Goal: Transaction & Acquisition: Purchase product/service

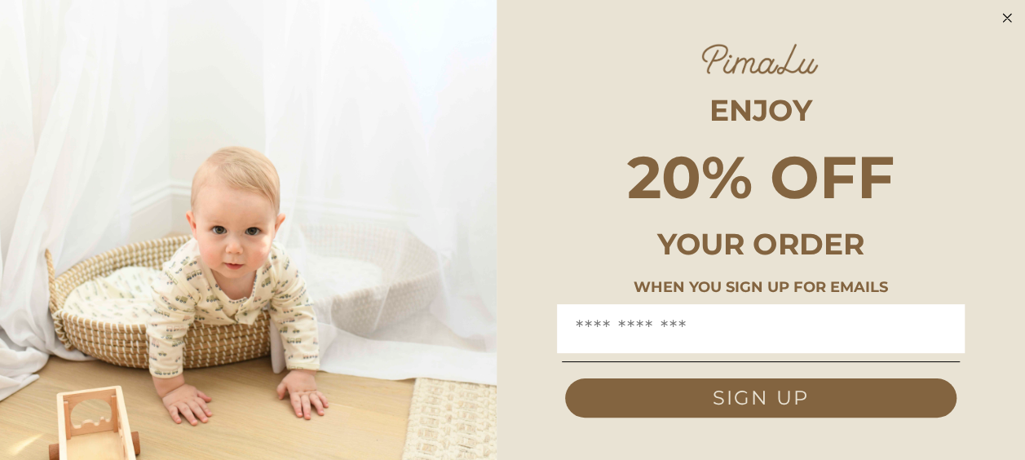
scroll to position [61, 0]
click at [997, 26] on icon "Close dialog" at bounding box center [1007, 18] width 20 height 20
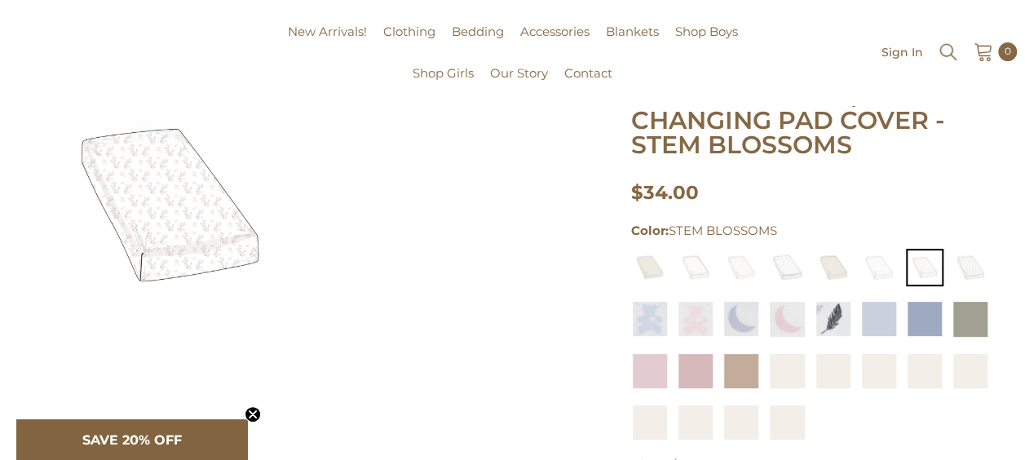
scroll to position [167, 0]
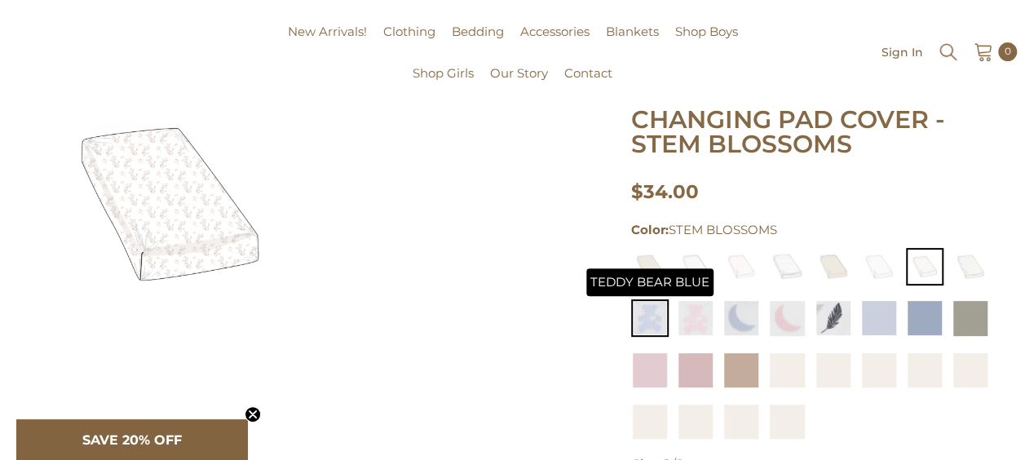
click at [642, 323] on img at bounding box center [650, 318] width 38 height 38
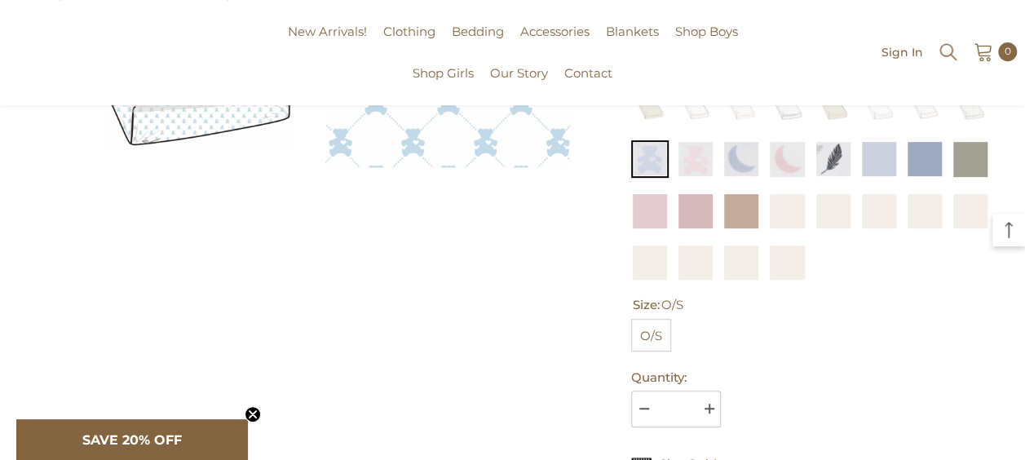
scroll to position [276, 0]
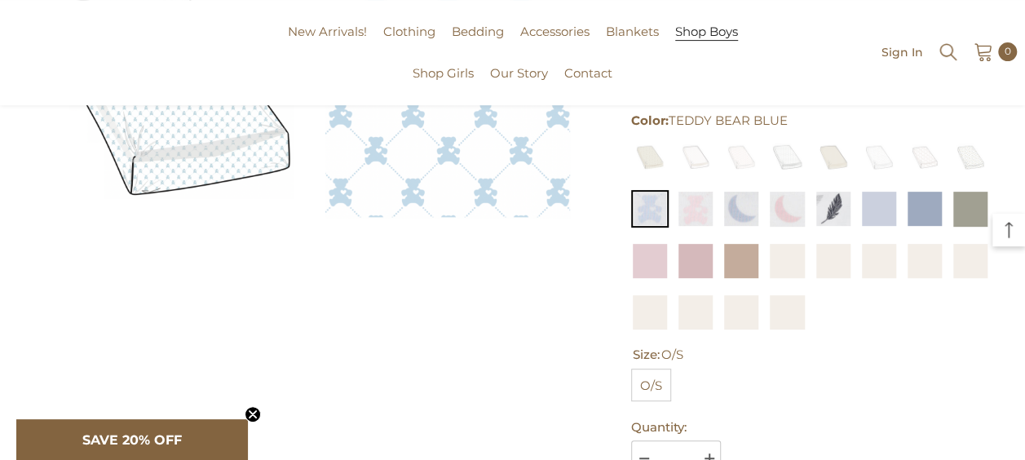
click at [689, 31] on span "Shop Boys" at bounding box center [706, 32] width 63 height 16
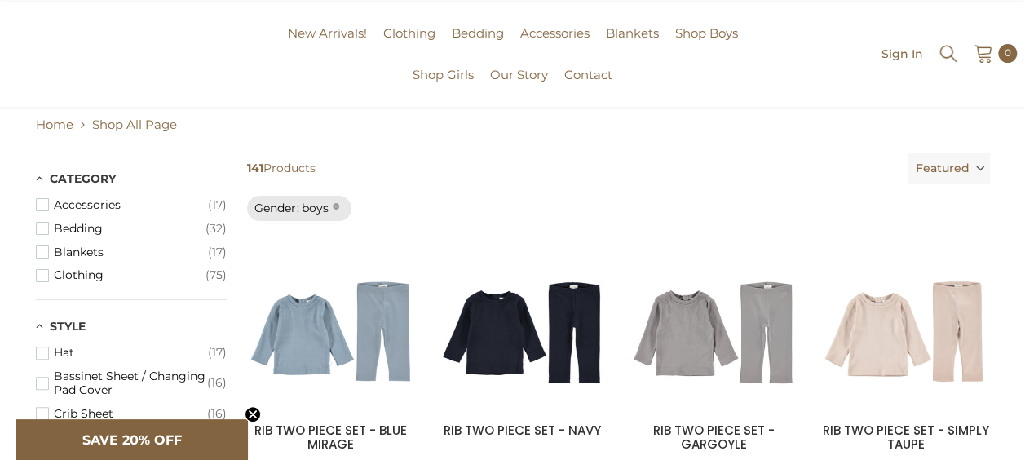
scroll to position [80, 0]
click at [93, 279] on span "Clothing" at bounding box center [130, 276] width 152 height 14
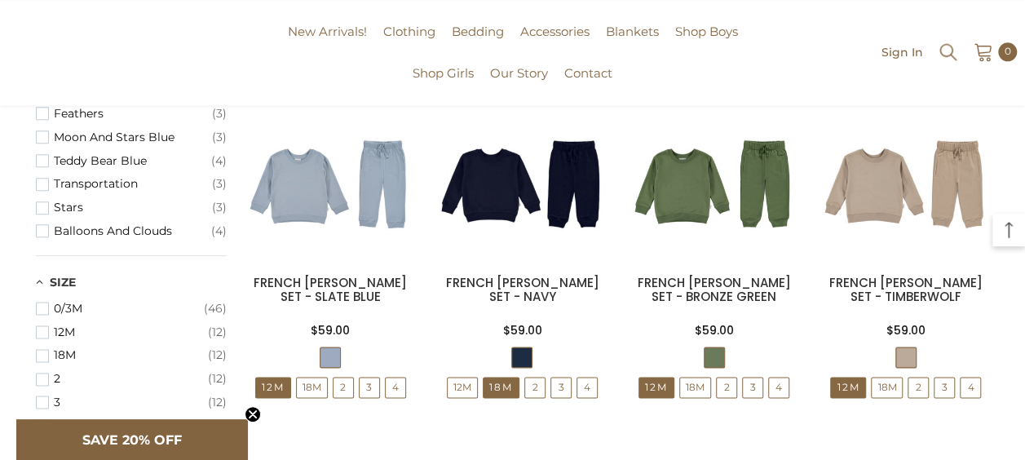
scroll to position [912, 0]
click at [46, 302] on span "button" at bounding box center [42, 307] width 13 height 13
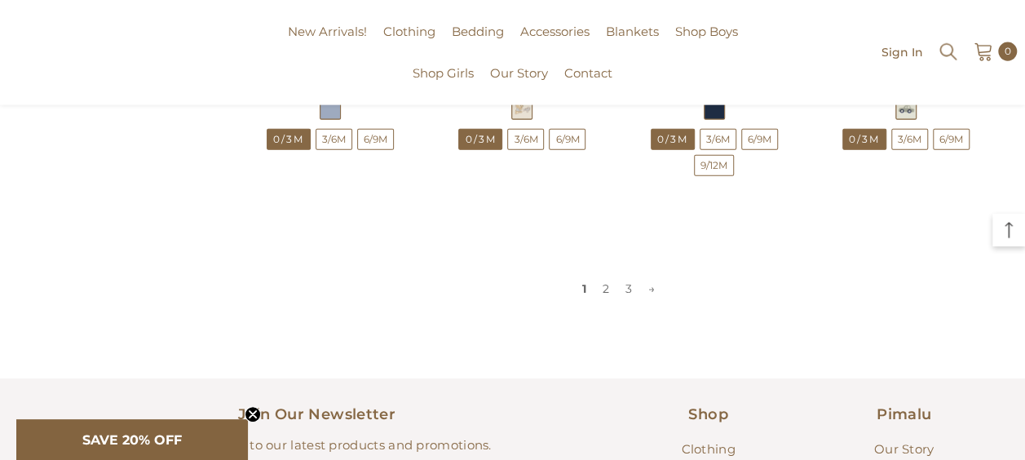
scroll to position [1860, 0]
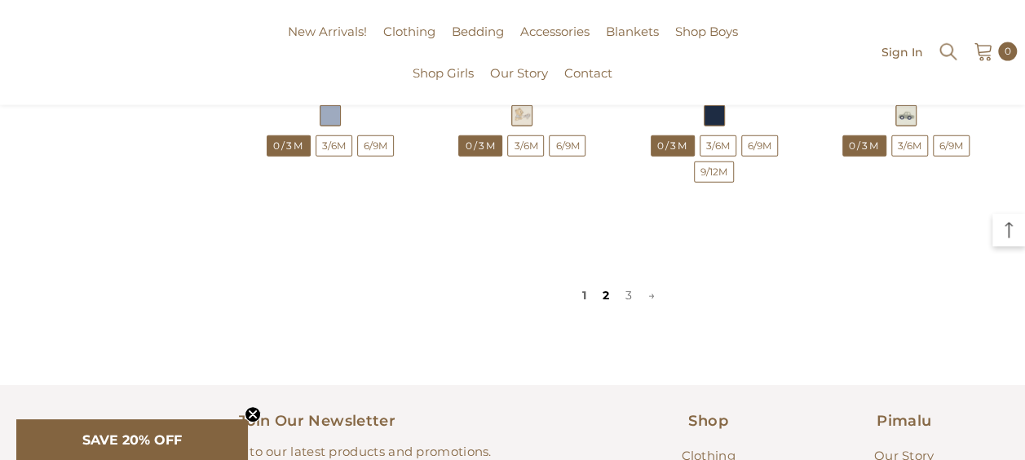
click at [602, 285] on link "2" at bounding box center [606, 295] width 23 height 24
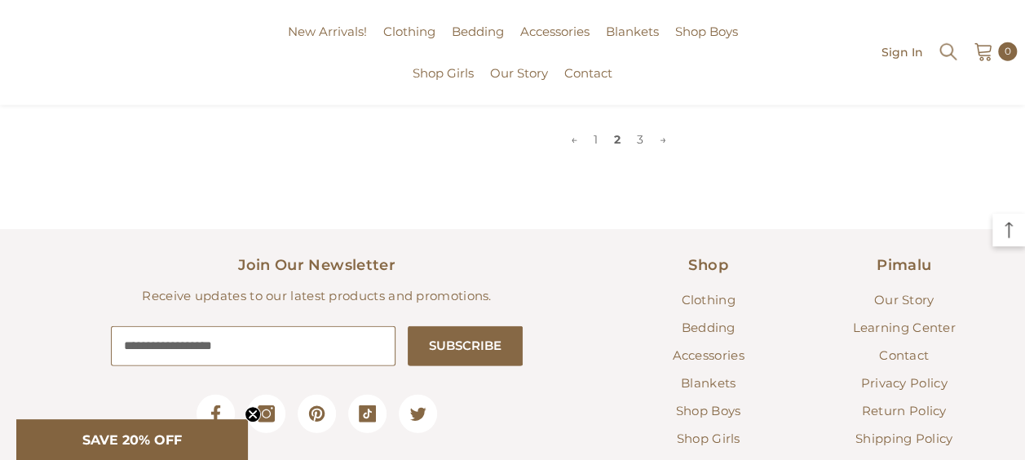
scroll to position [1905, 0]
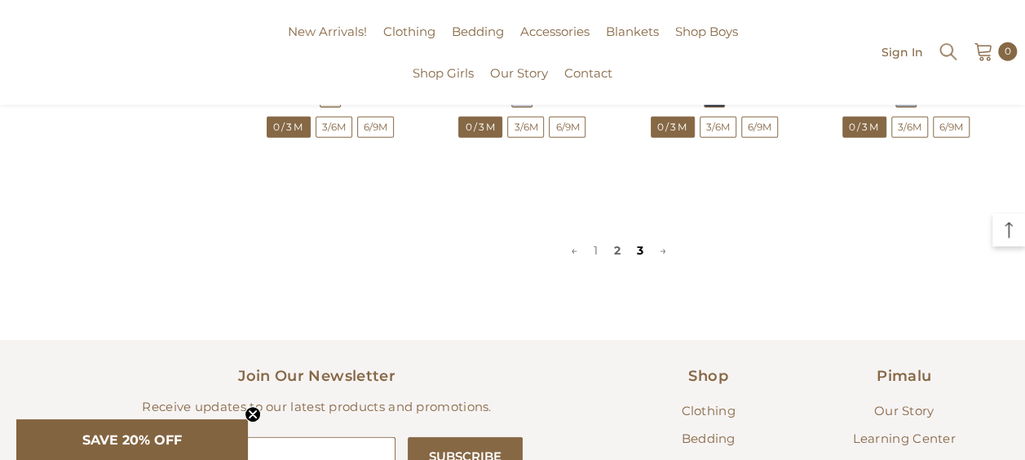
click at [638, 240] on link "3" at bounding box center [640, 250] width 23 height 24
